Goal: Communication & Community: Answer question/provide support

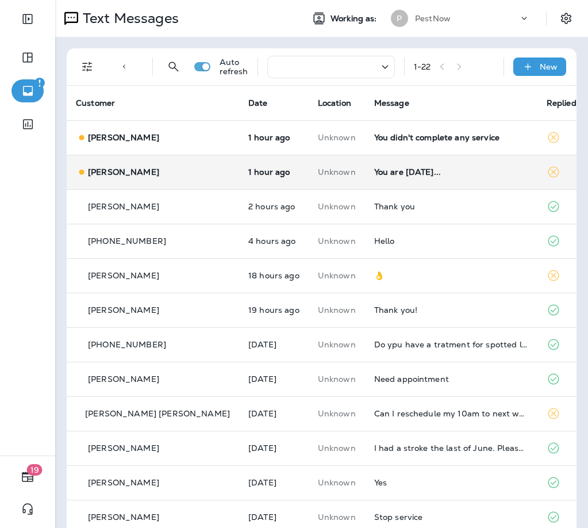
click at [427, 176] on div "You are [DATE]..." at bounding box center [451, 171] width 154 height 9
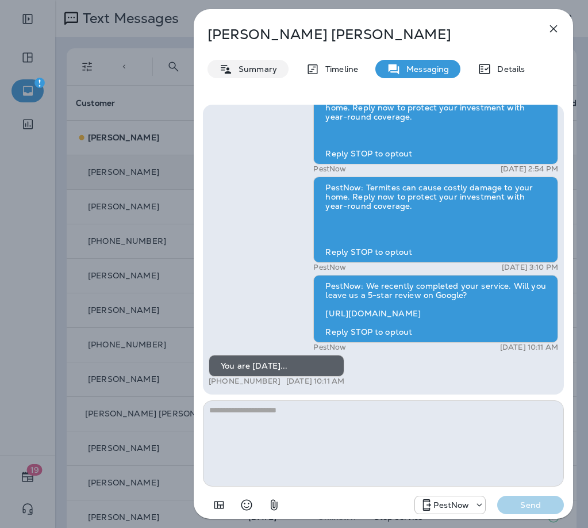
click at [249, 76] on div "Summary" at bounding box center [248, 69] width 81 height 18
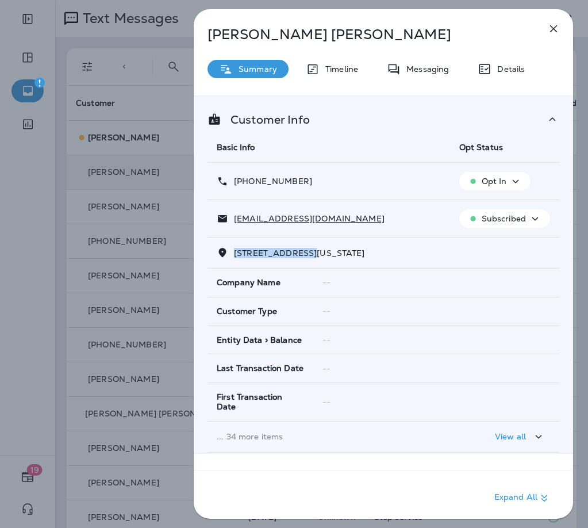
drag, startPoint x: 309, startPoint y: 254, endPoint x: 234, endPoint y: 254, distance: 75.3
click at [234, 254] on span "[STREET_ADDRESS][US_STATE]" at bounding box center [299, 253] width 131 height 10
copy span "[STREET_ADDRESS]"
click at [421, 74] on div "Messaging" at bounding box center [417, 69] width 85 height 18
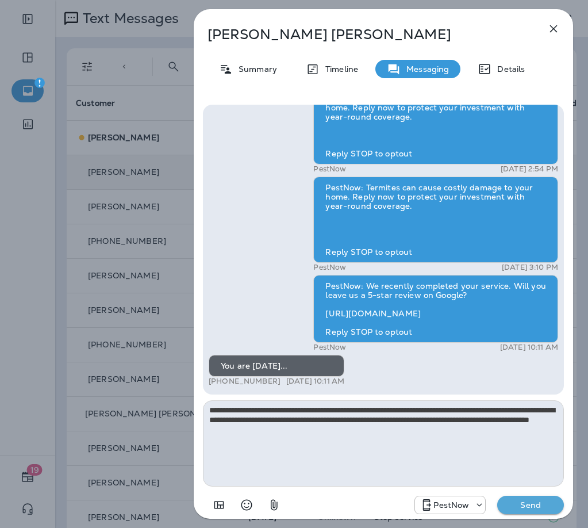
type textarea "**********"
click at [566, 504] on div "PestNow: Your home is at risk for termite damage! Learn how our termite protect…" at bounding box center [383, 310] width 379 height 430
click at [550, 500] on p "Send" at bounding box center [531, 505] width 48 height 10
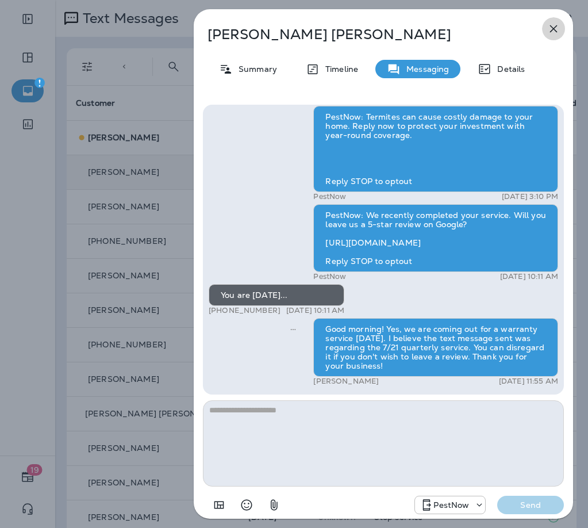
click at [551, 30] on icon "button" at bounding box center [554, 29] width 14 height 14
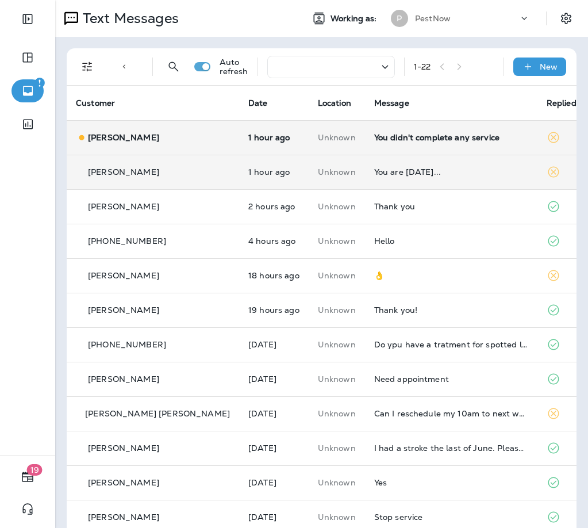
click at [423, 137] on div "You didn't complete any service" at bounding box center [451, 137] width 154 height 9
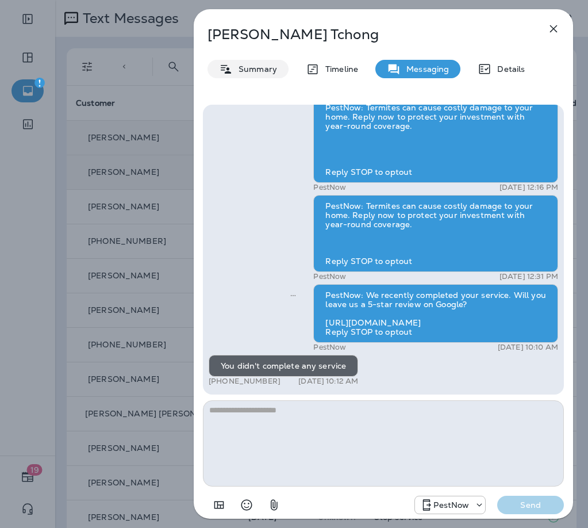
click at [270, 78] on div "Summary" at bounding box center [248, 69] width 81 height 18
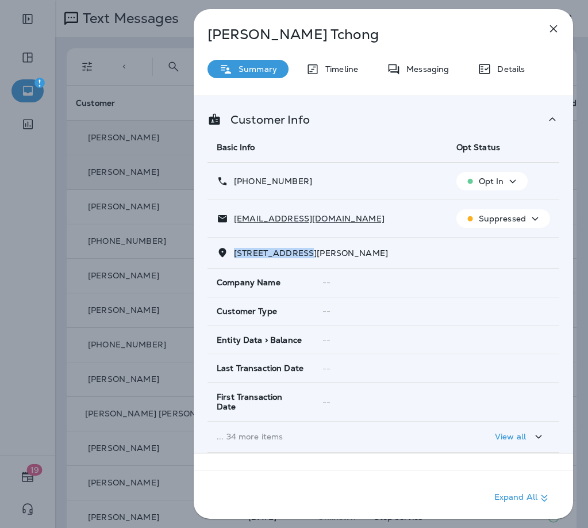
drag, startPoint x: 308, startPoint y: 252, endPoint x: 231, endPoint y: 254, distance: 76.5
click at [231, 254] on p "[STREET_ADDRESS][PERSON_NAME]" at bounding box center [308, 252] width 160 height 9
copy span "132 REGENTS LAN"
click at [555, 28] on icon "button" at bounding box center [553, 28] width 7 height 7
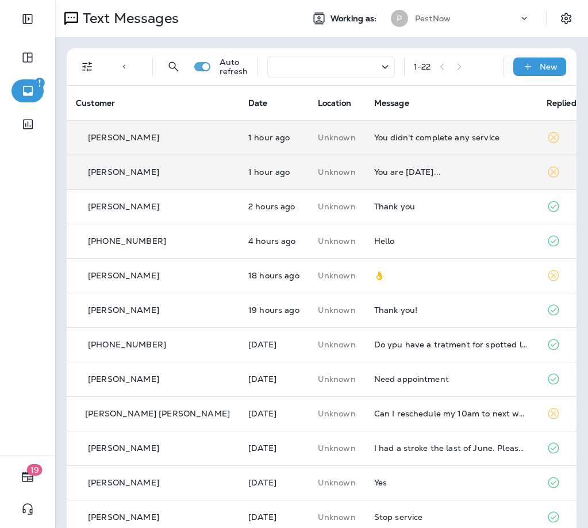
click at [440, 178] on td "You are [DATE]..." at bounding box center [451, 172] width 172 height 34
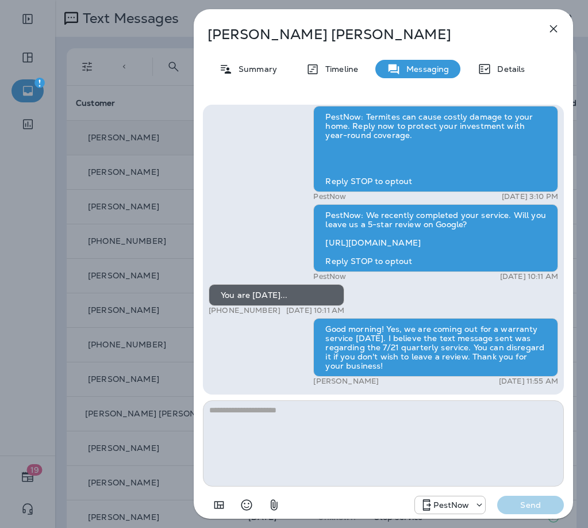
drag, startPoint x: 325, startPoint y: 328, endPoint x: 407, endPoint y: 370, distance: 91.8
click at [407, 370] on div "Good morning! Yes, we are coming out for a warranty service [DATE]. I believe t…" at bounding box center [435, 347] width 245 height 59
copy div "Good morning! Yes, we are coming out for a warranty service [DATE]. I believe t…"
click at [549, 20] on button "button" at bounding box center [553, 28] width 23 height 23
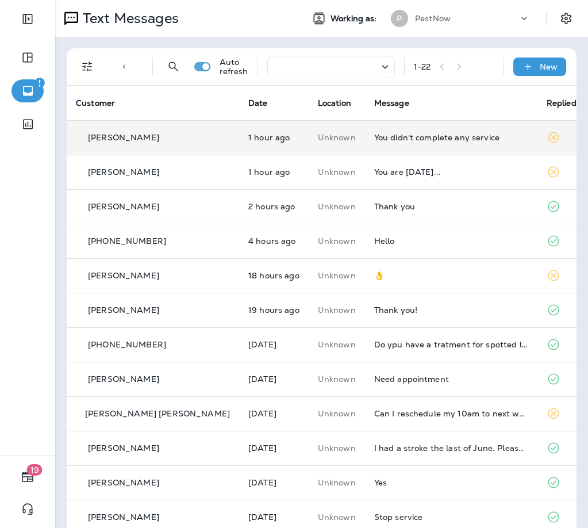
click at [386, 141] on div "You didn't complete any service" at bounding box center [451, 137] width 154 height 9
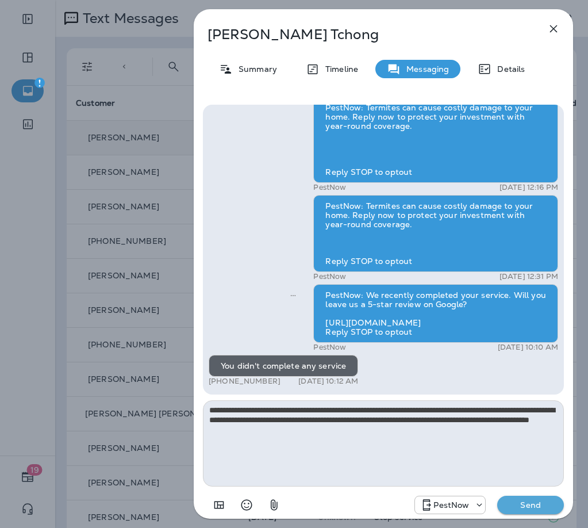
click at [329, 420] on textarea "**********" at bounding box center [383, 443] width 361 height 86
drag, startPoint x: 462, startPoint y: 408, endPoint x: 265, endPoint y: 409, distance: 196.7
click at [265, 409] on textarea "**********" at bounding box center [383, 443] width 361 height 86
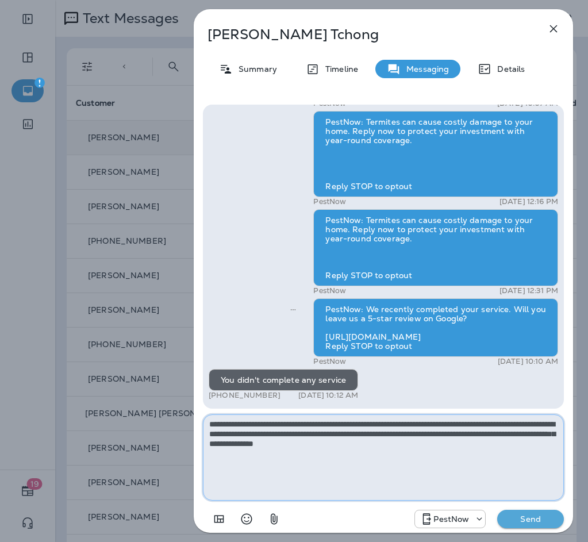
click at [404, 434] on textarea "**********" at bounding box center [383, 458] width 361 height 86
type textarea "**********"
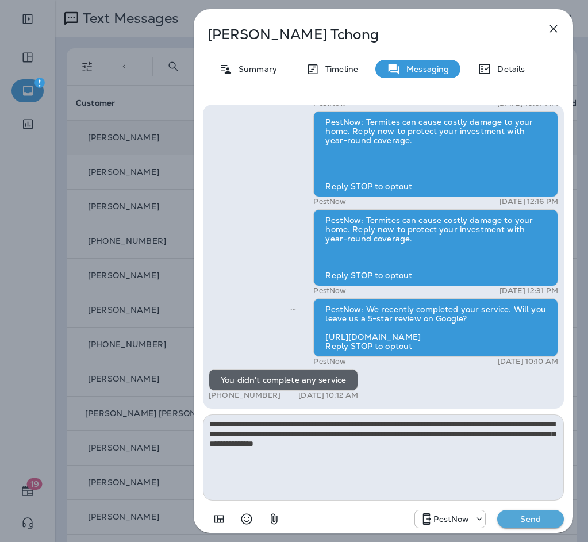
click at [542, 524] on button "Send" at bounding box center [530, 519] width 67 height 18
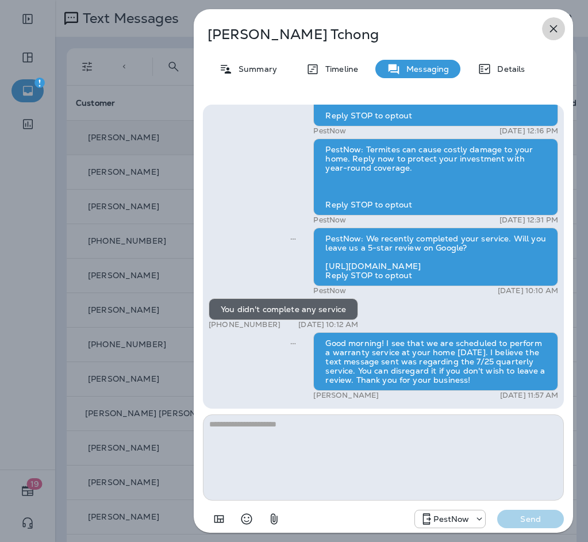
click at [555, 28] on icon "button" at bounding box center [553, 28] width 7 height 7
